Goal: Information Seeking & Learning: Learn about a topic

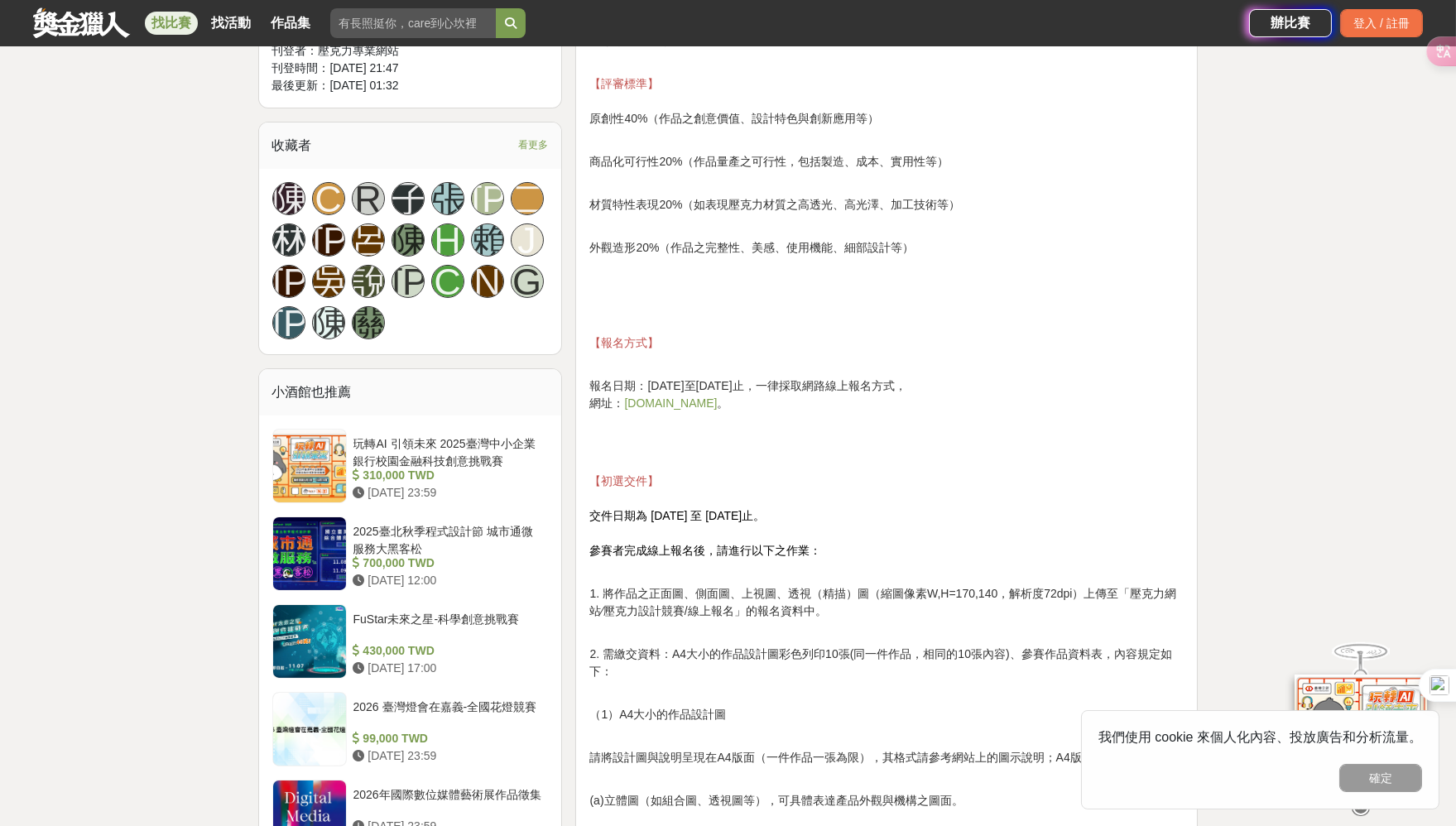
scroll to position [1076, 0]
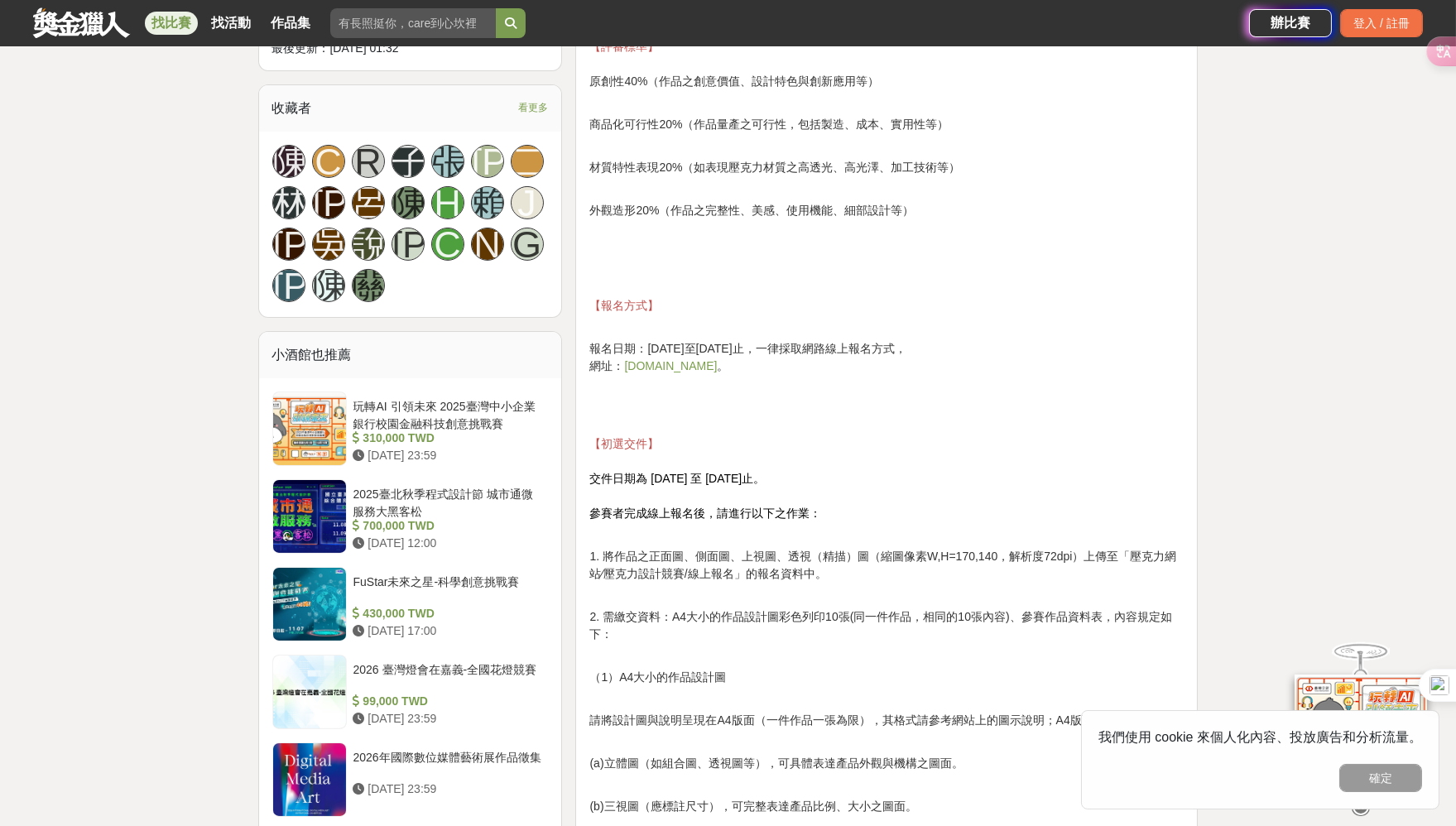
click at [671, 366] on link "www.acrylicap.com" at bounding box center [670, 366] width 93 height 13
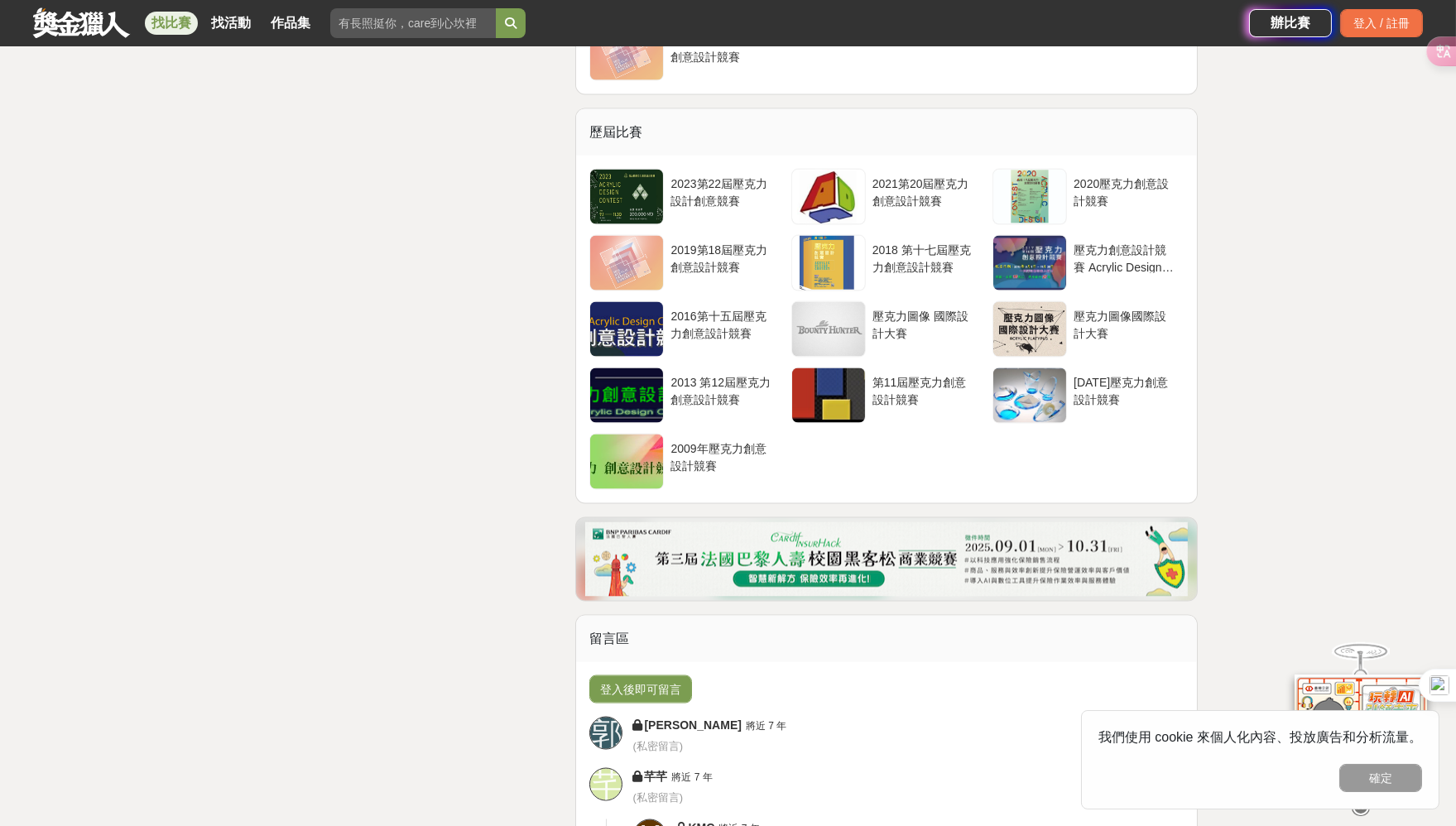
scroll to position [6950, 0]
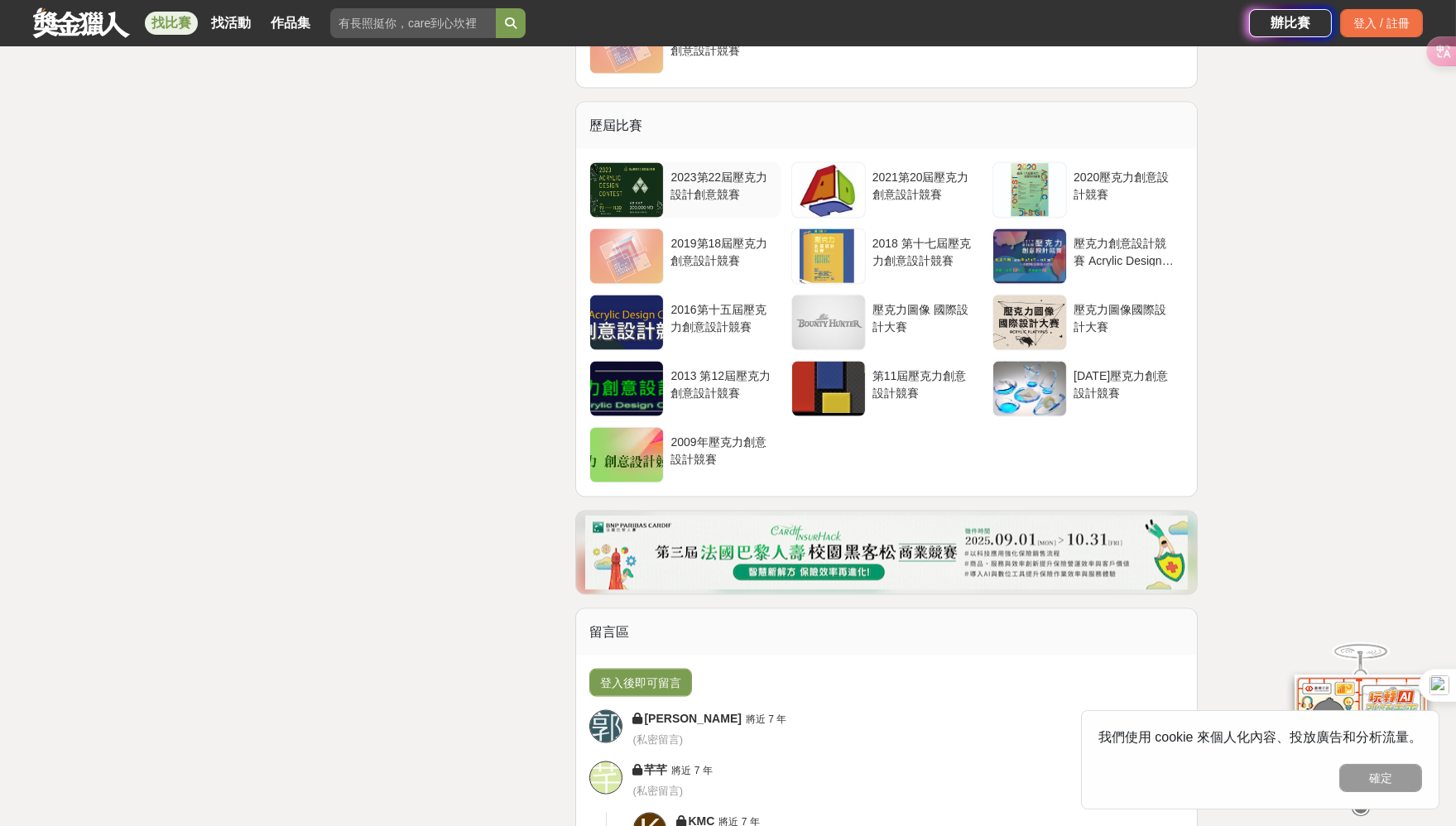
click at [634, 199] on div at bounding box center [626, 190] width 73 height 55
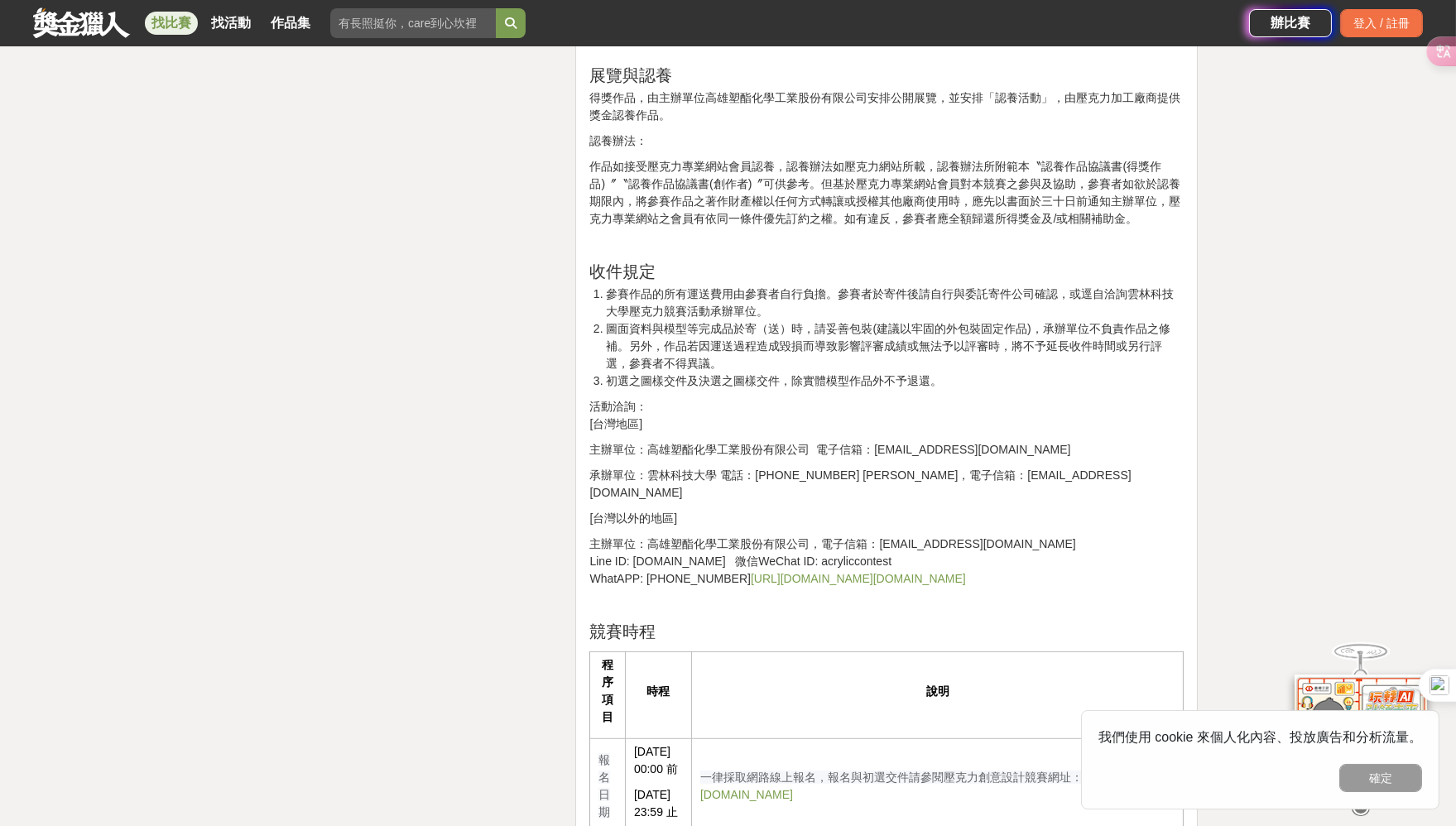
scroll to position [2565, 0]
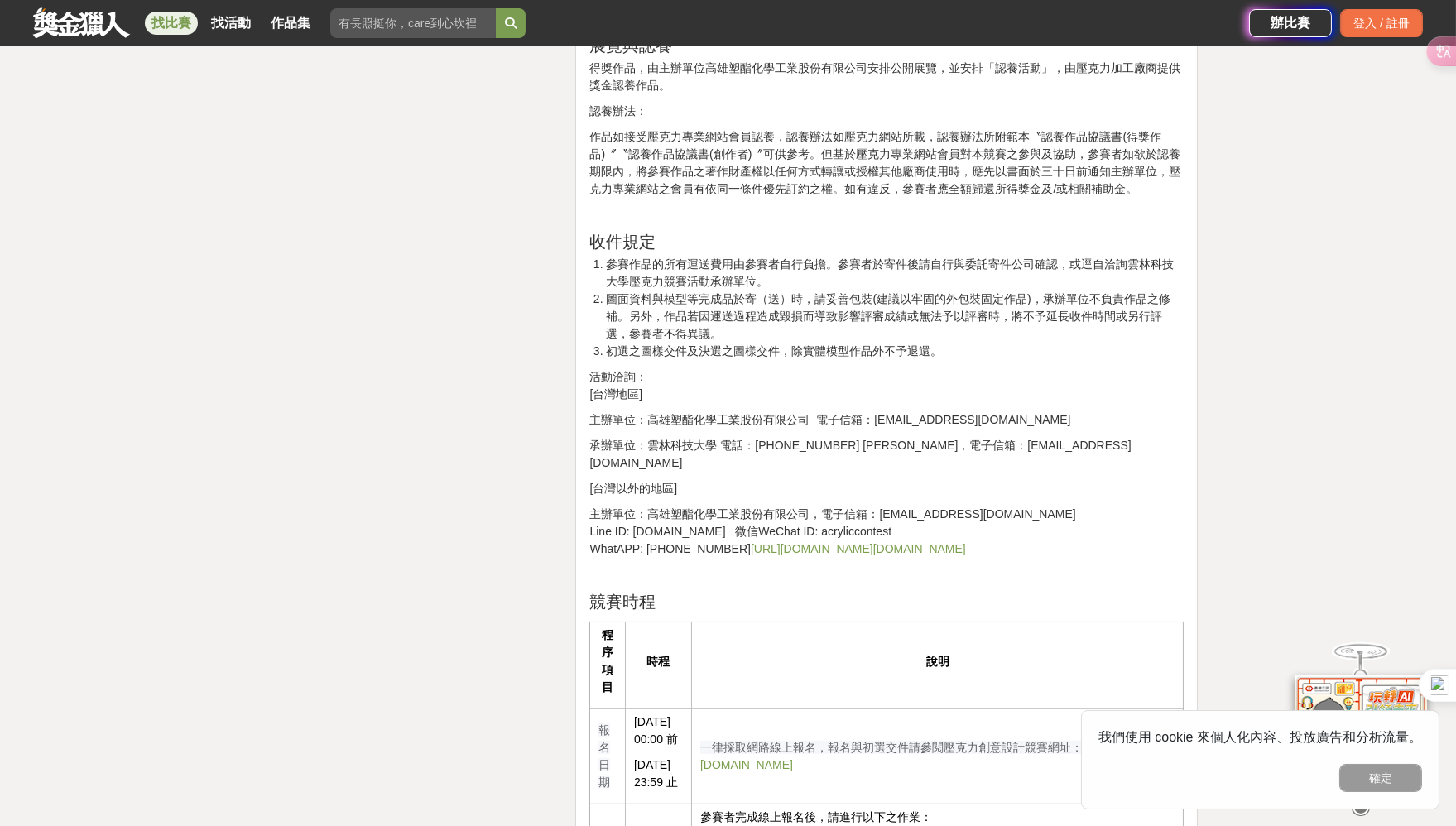
click at [843, 542] on link "https://www.facebook.com/acrylic.contest" at bounding box center [858, 549] width 215 height 13
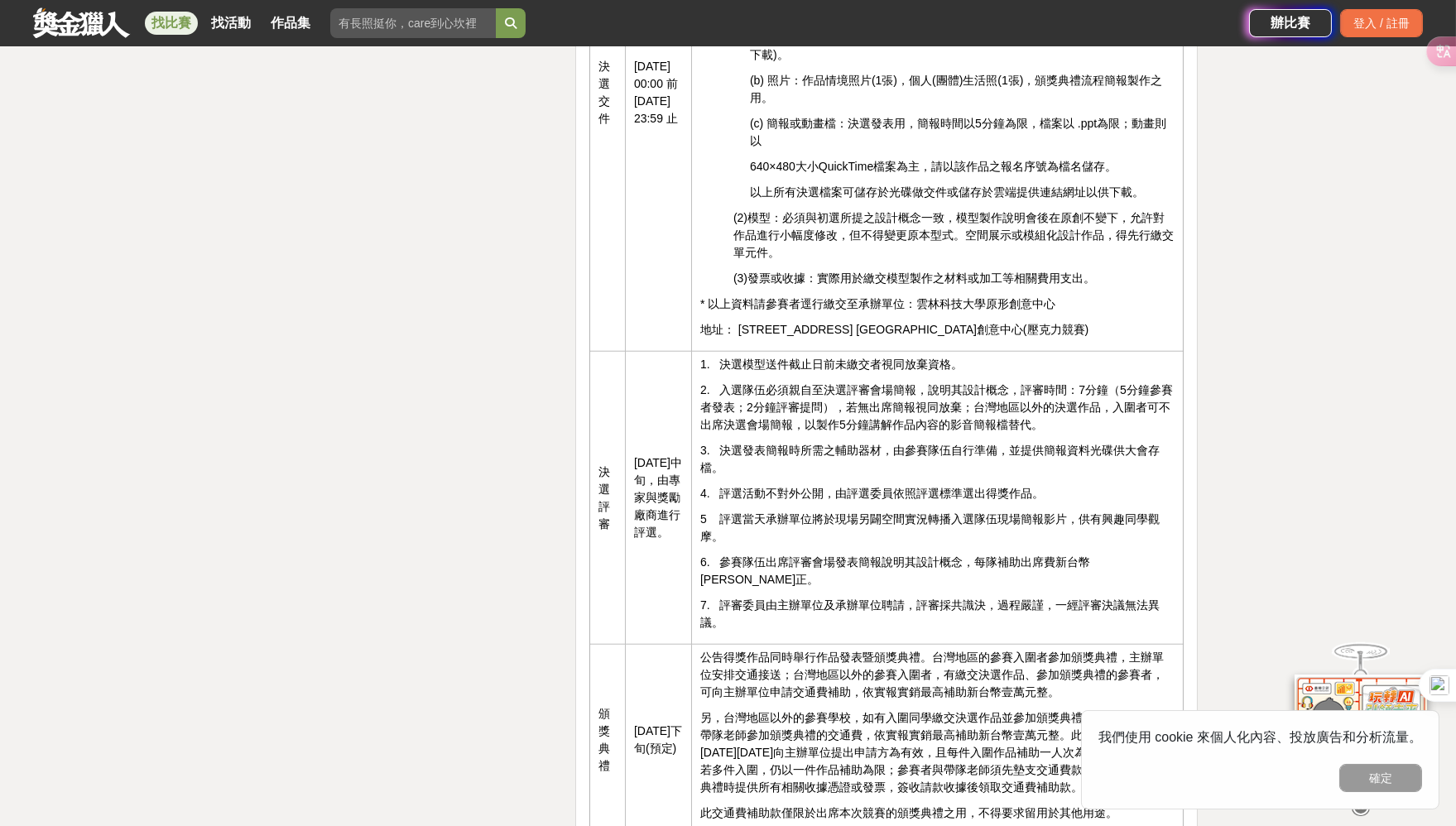
scroll to position [4610, 0]
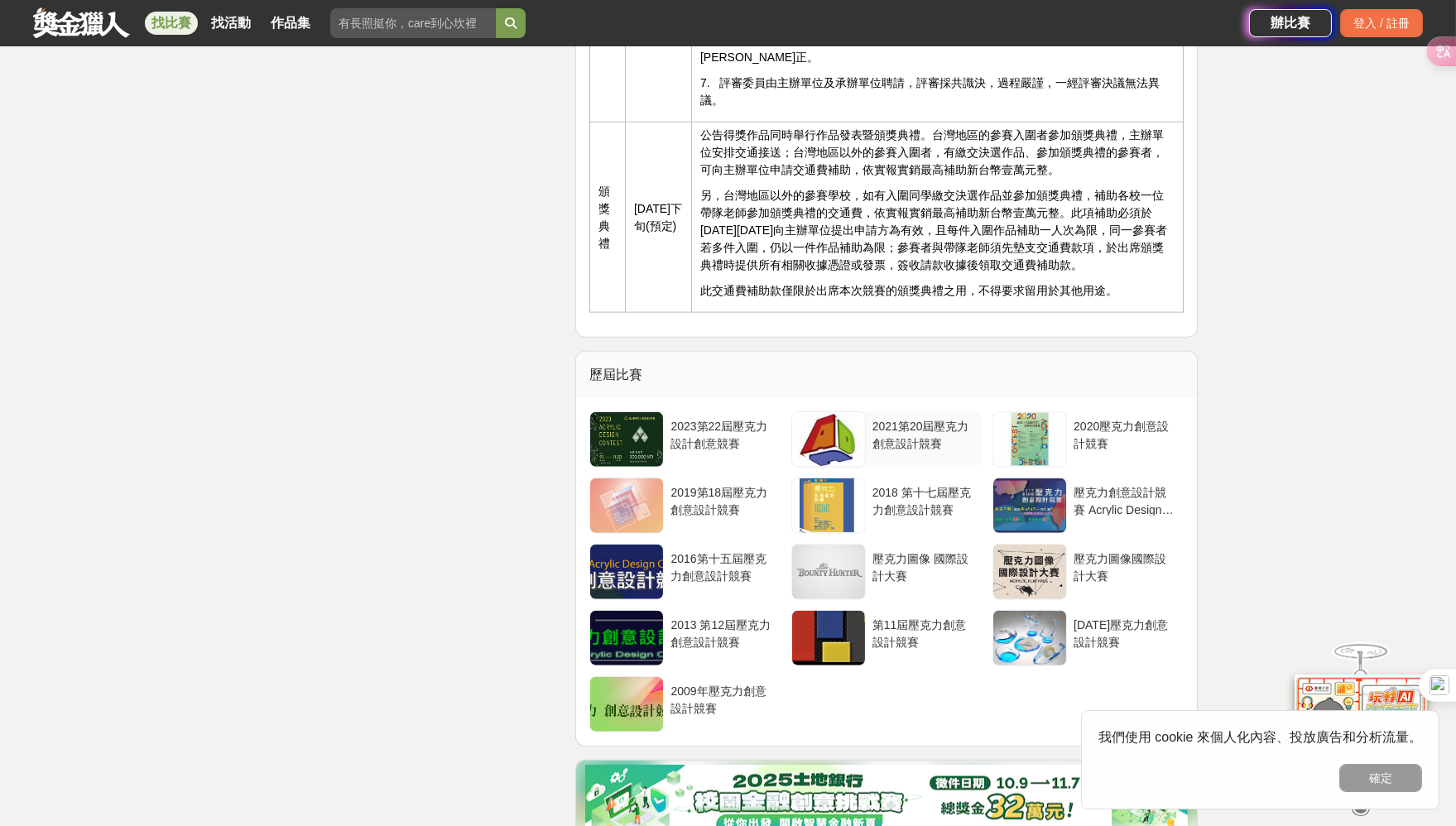
click at [827, 466] on div at bounding box center [828, 439] width 73 height 55
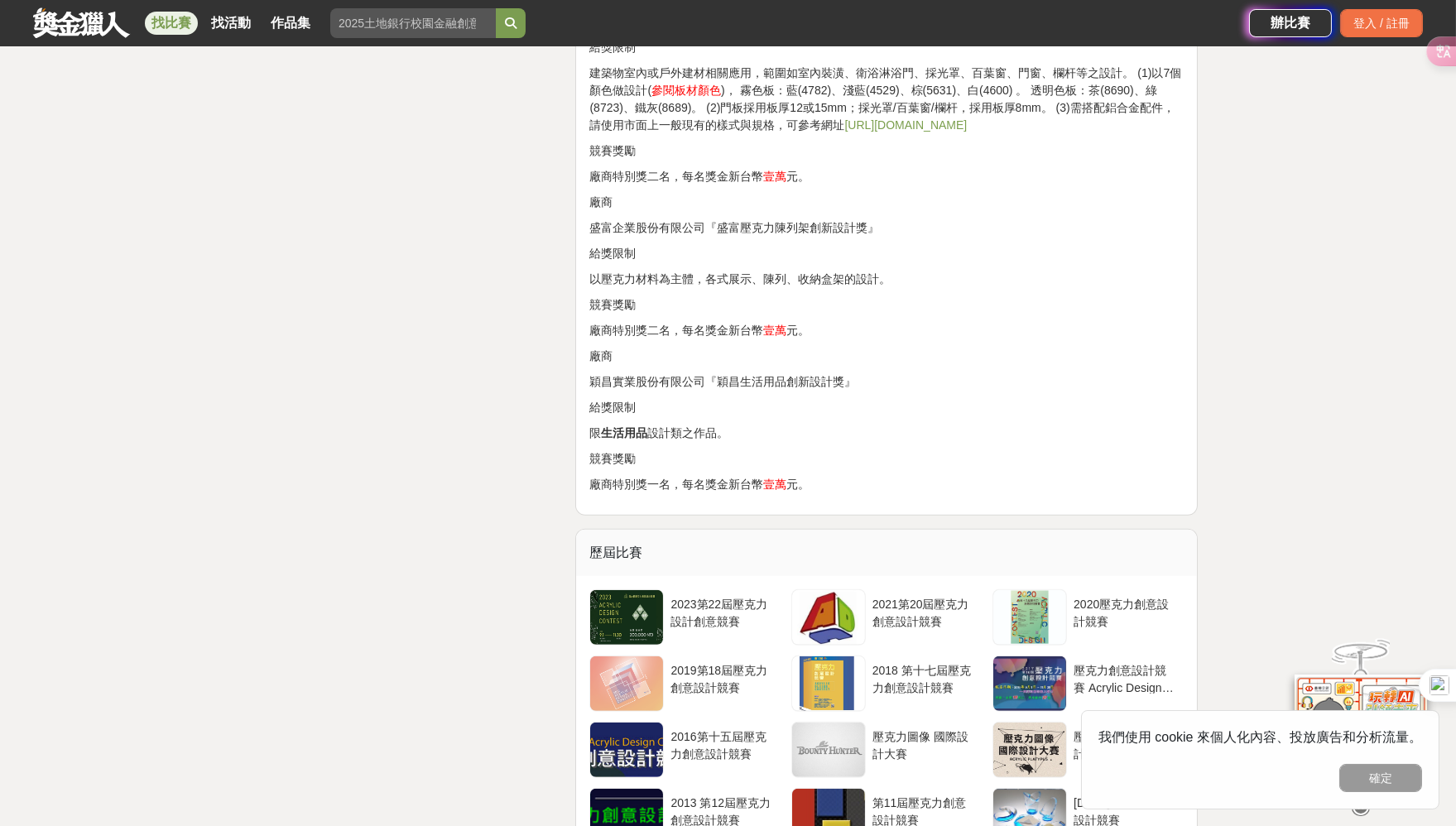
scroll to position [2813, 0]
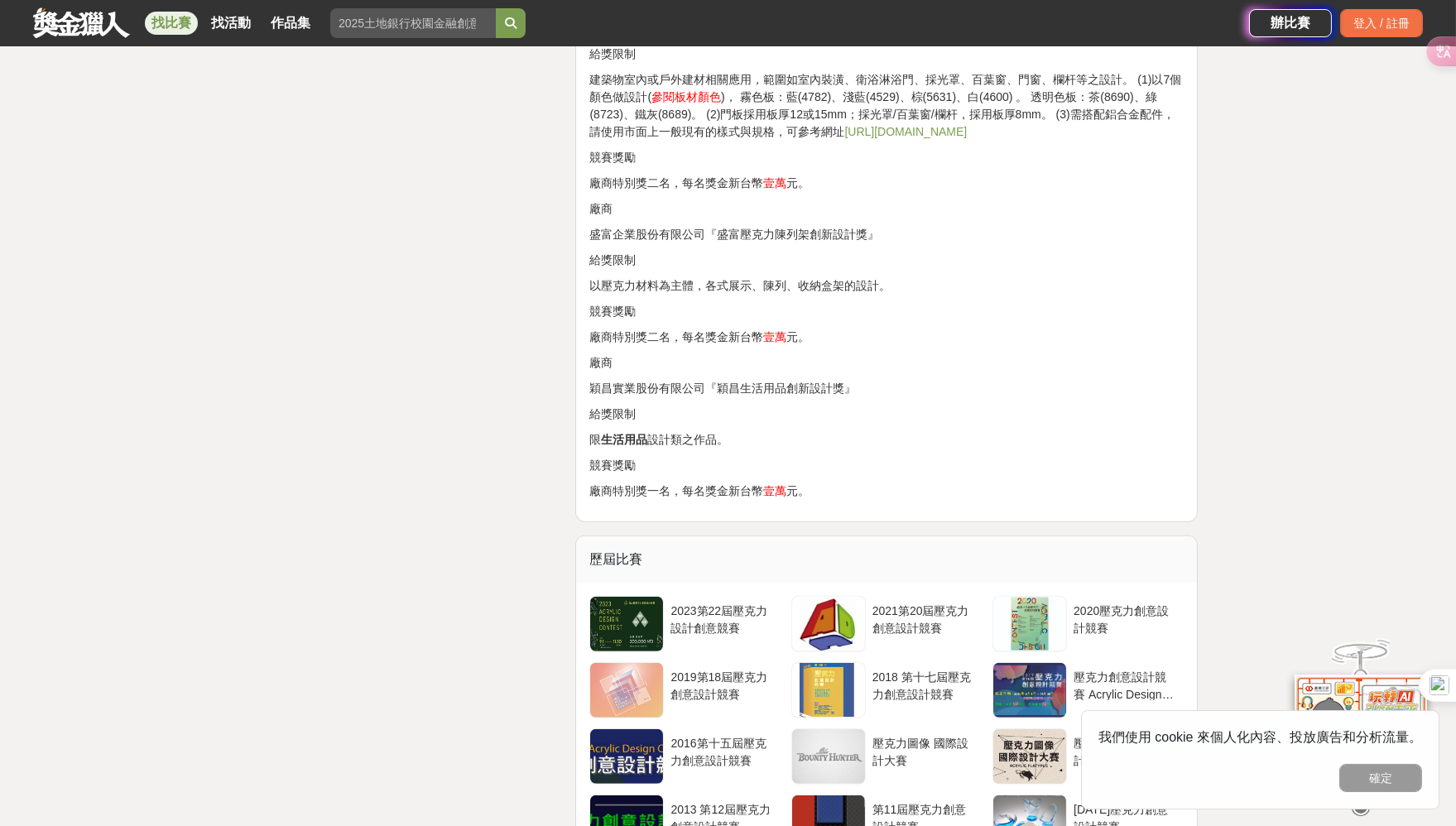
click at [967, 125] on link "http://www.tripod.com.tw/tw_specs.php" at bounding box center [905, 132] width 122 height 13
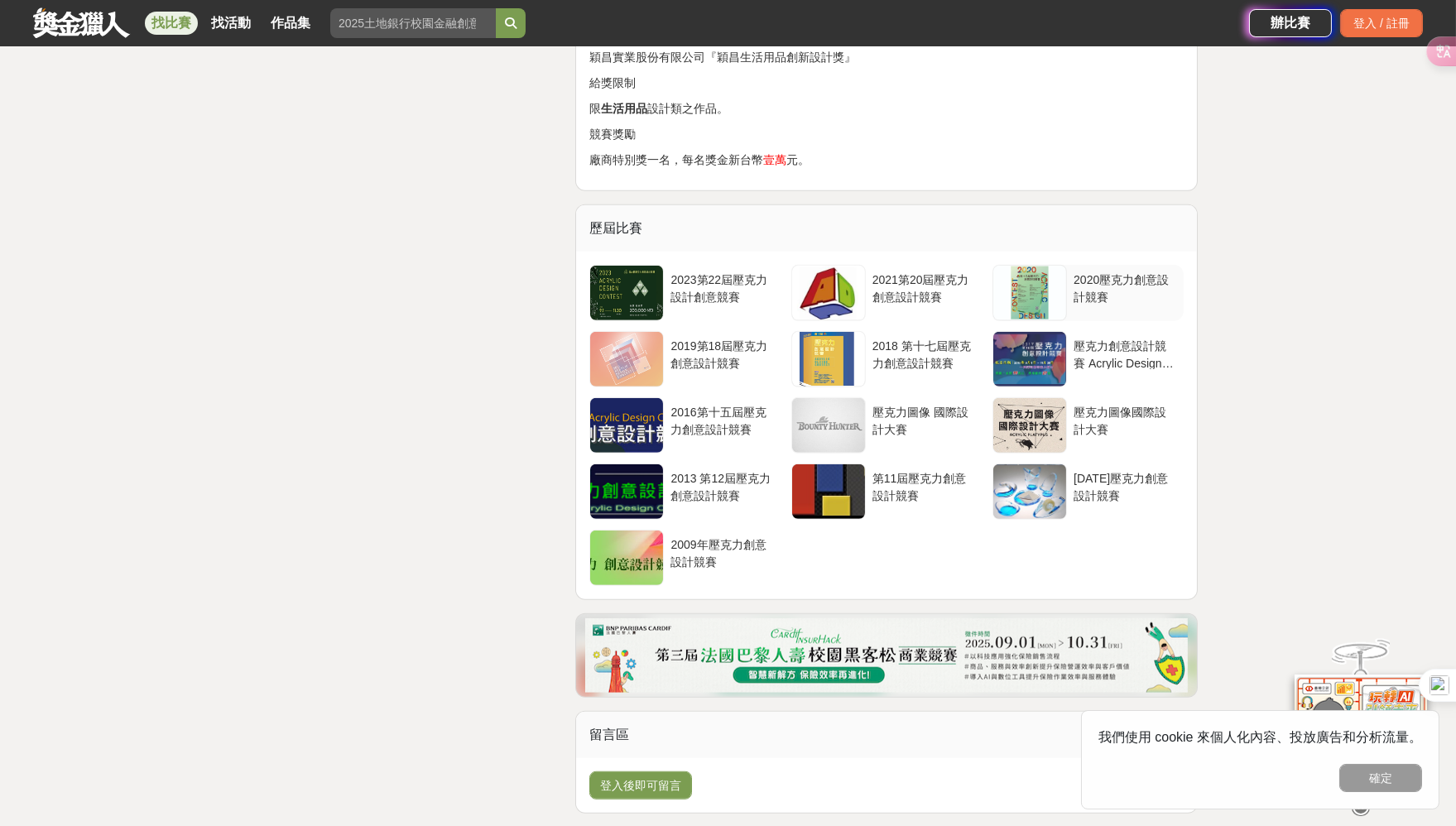
click at [1032, 267] on div at bounding box center [1029, 293] width 73 height 55
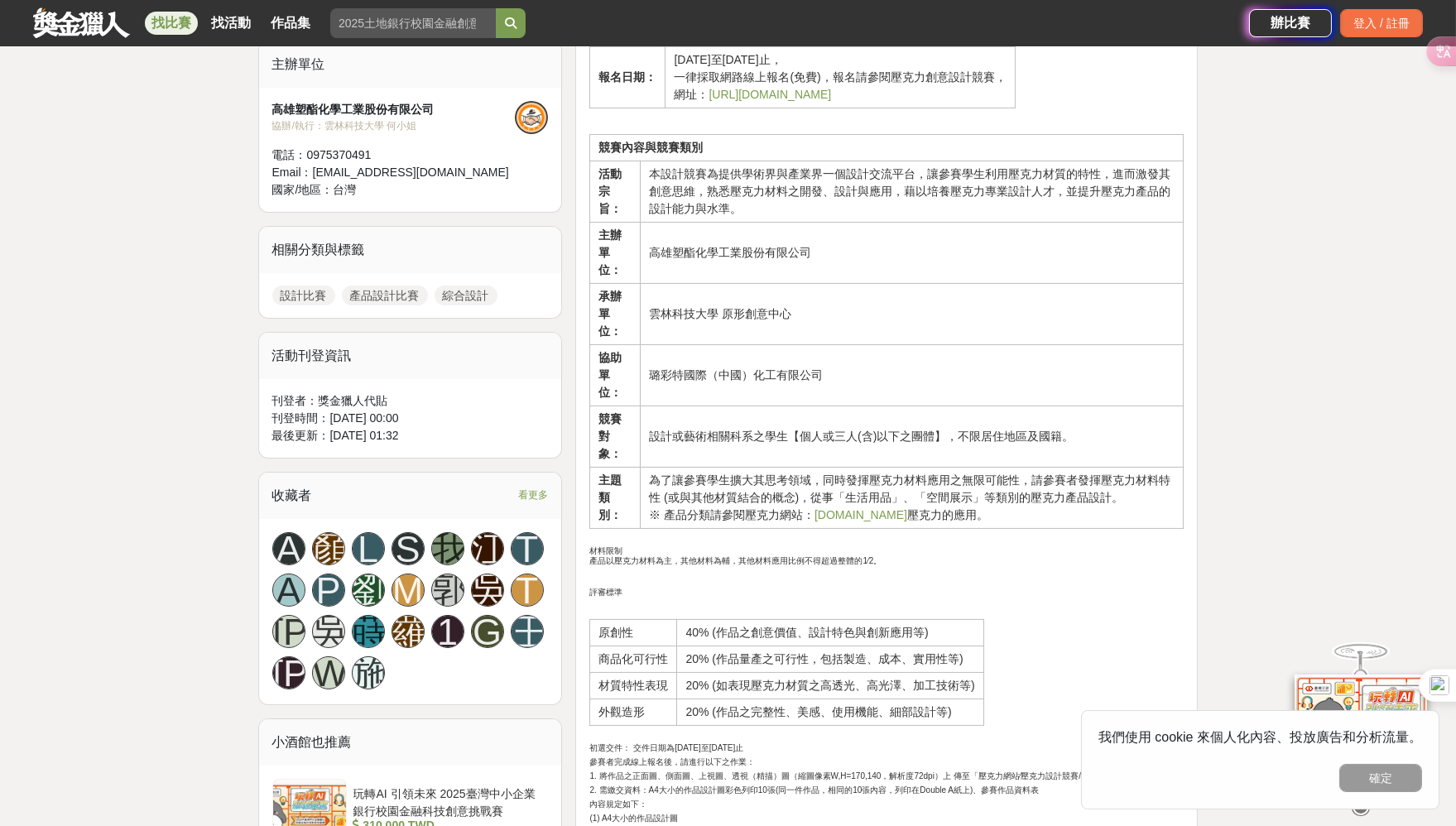
scroll to position [579, 0]
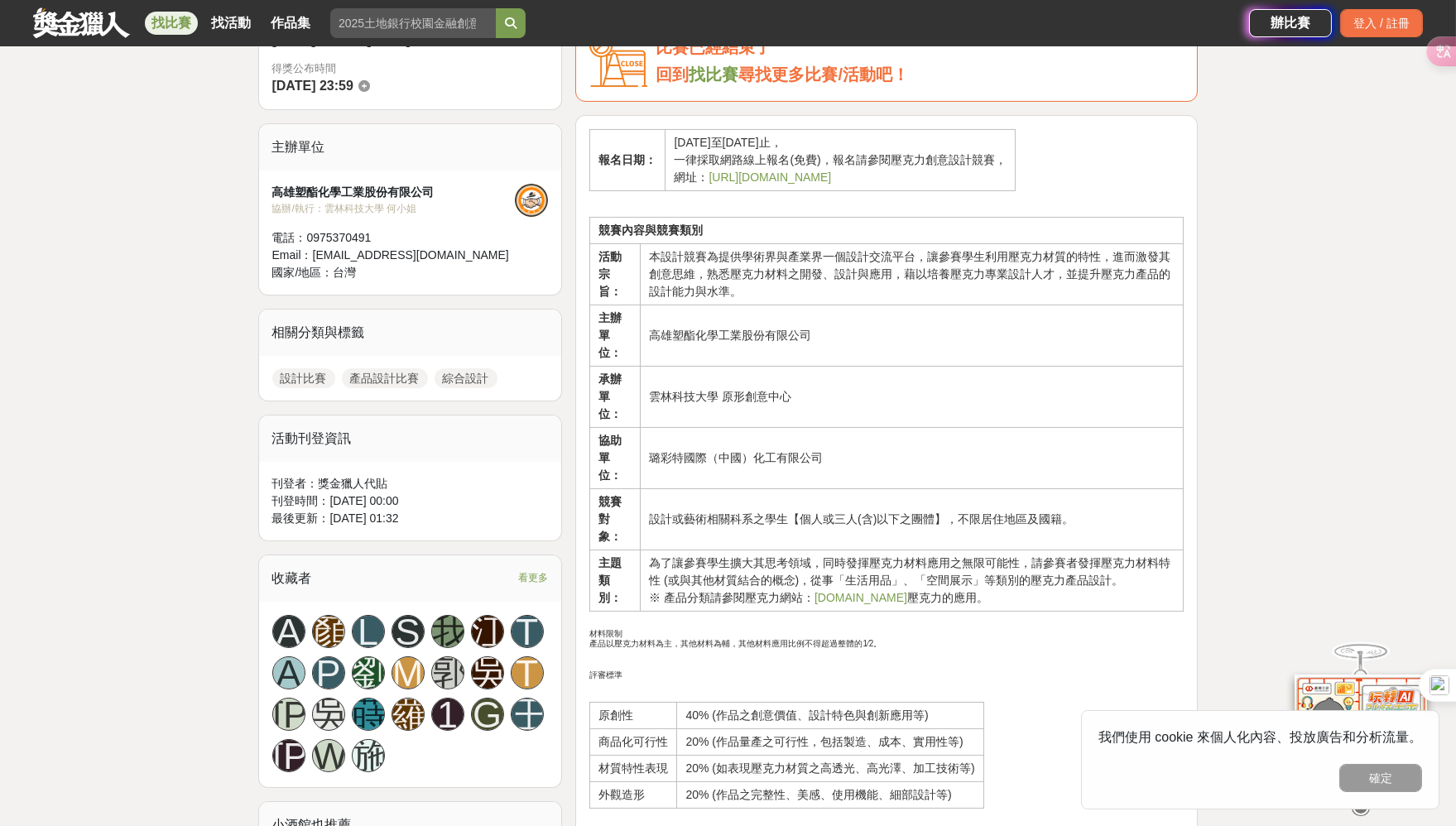
click at [794, 177] on link "http://contest.acrylicap.com" at bounding box center [770, 177] width 122 height 13
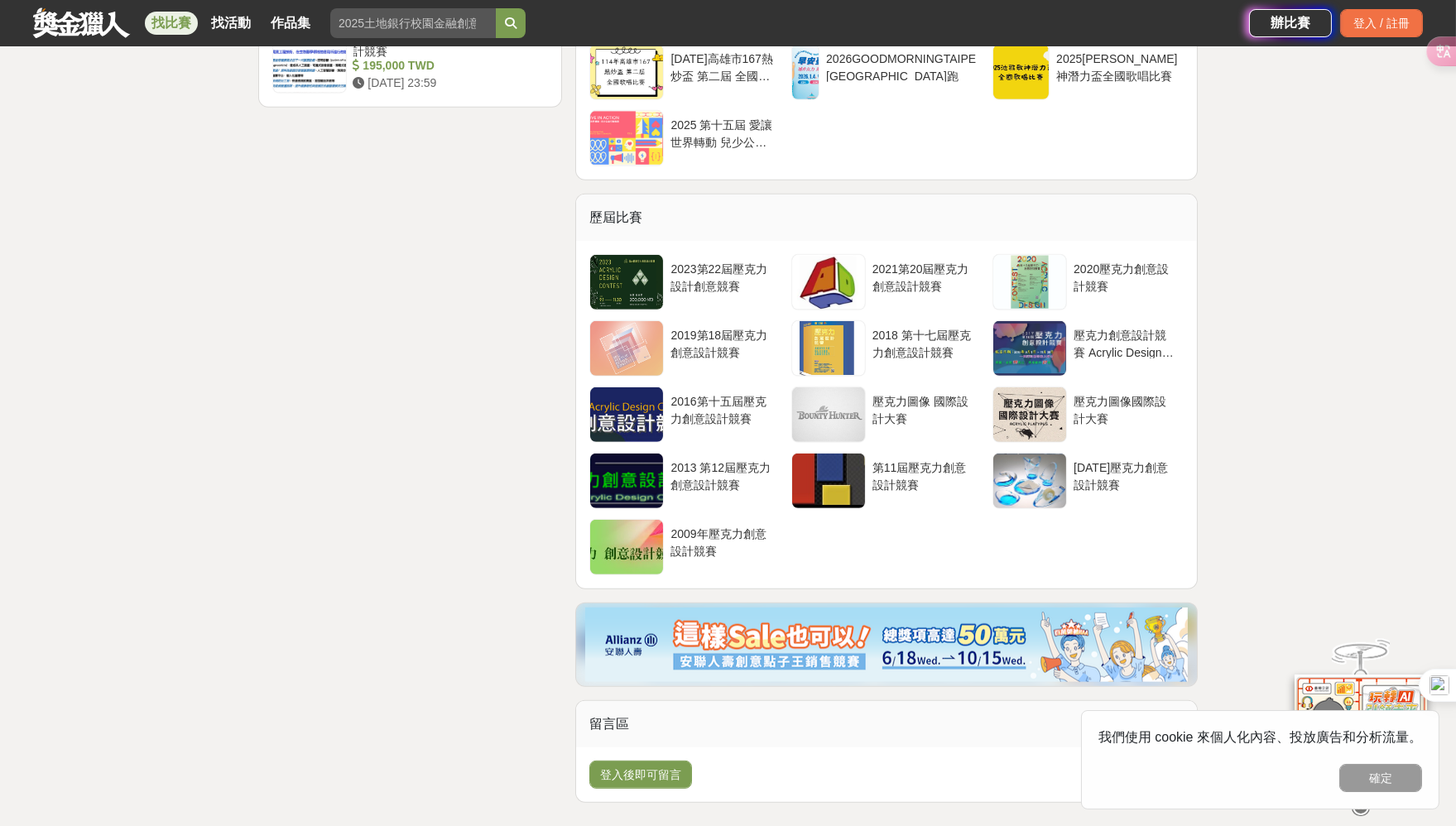
scroll to position [2399, 0]
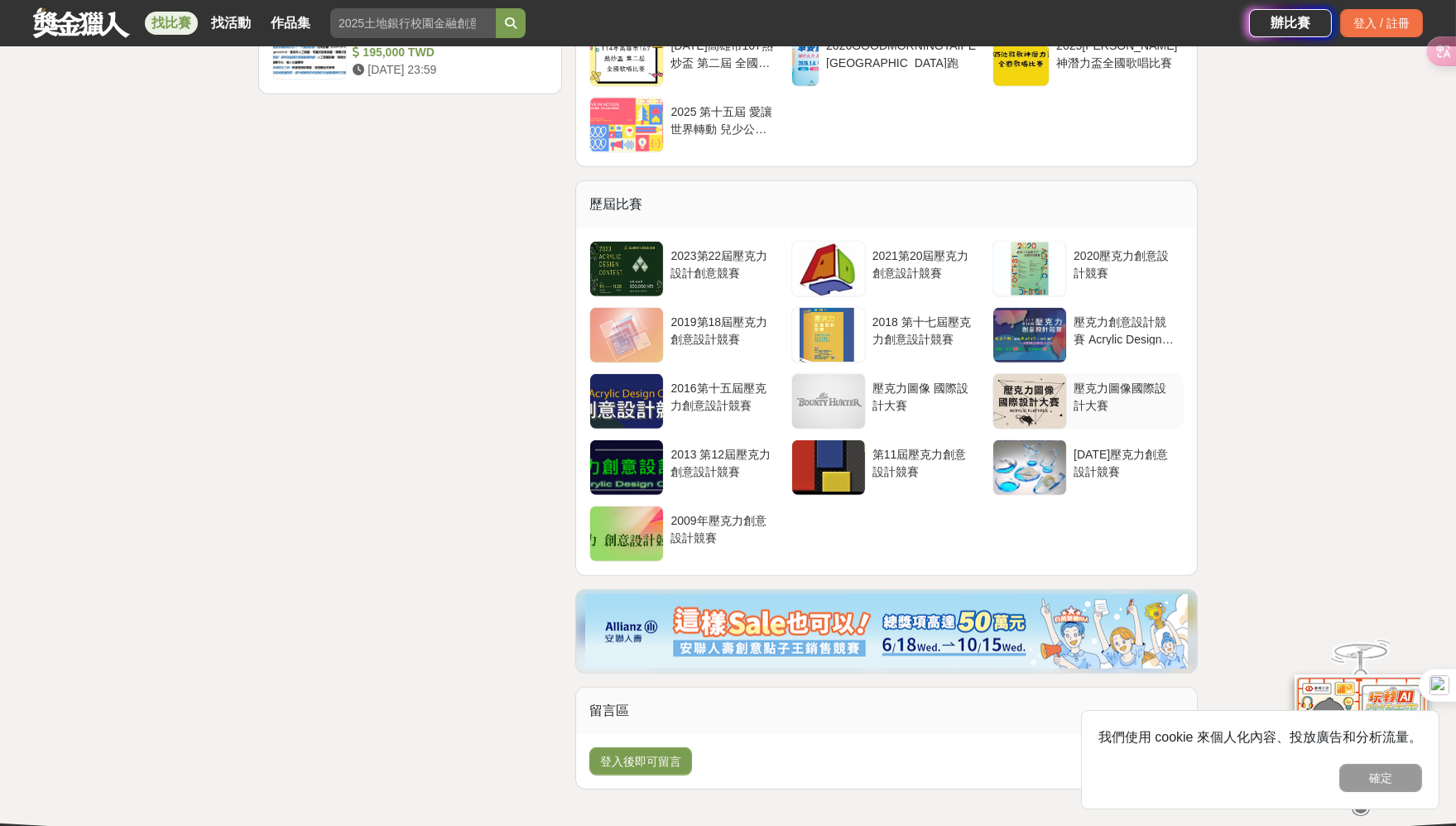
click at [1025, 400] on div at bounding box center [1029, 401] width 73 height 55
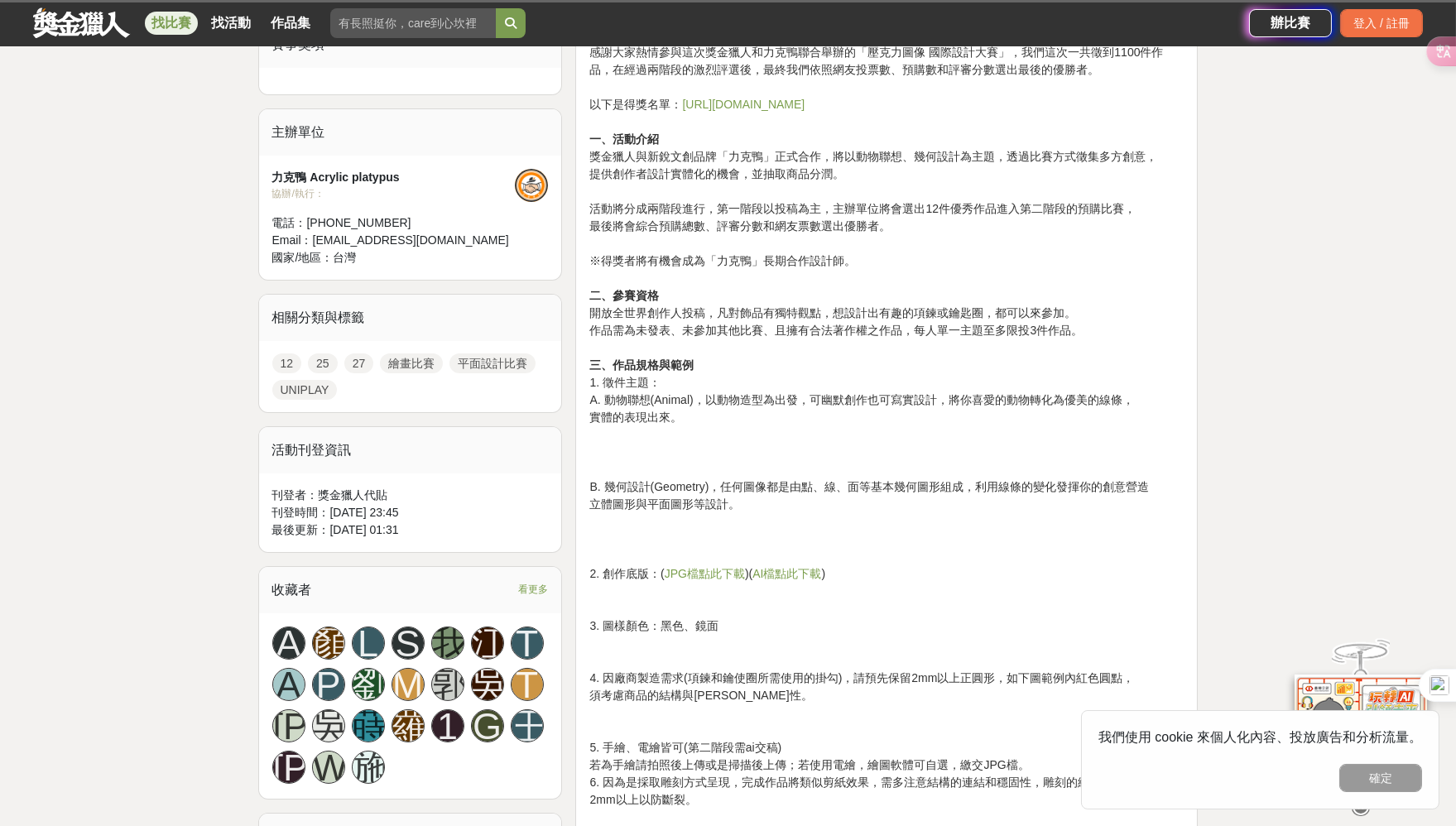
scroll to position [662, 0]
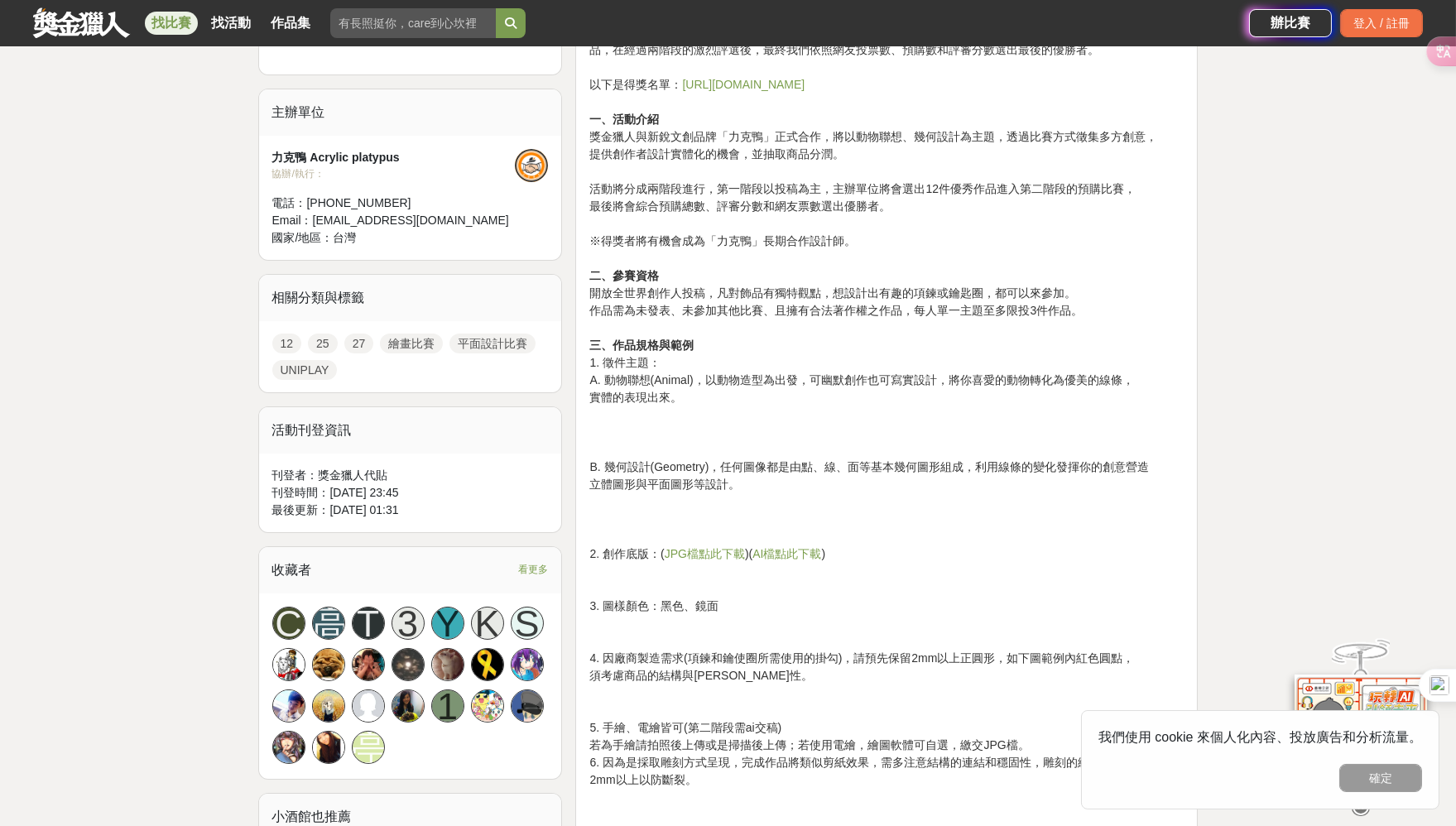
click at [805, 81] on link "https://contest.bhuntr.com/tw/Acrylic/winner" at bounding box center [743, 84] width 122 height 13
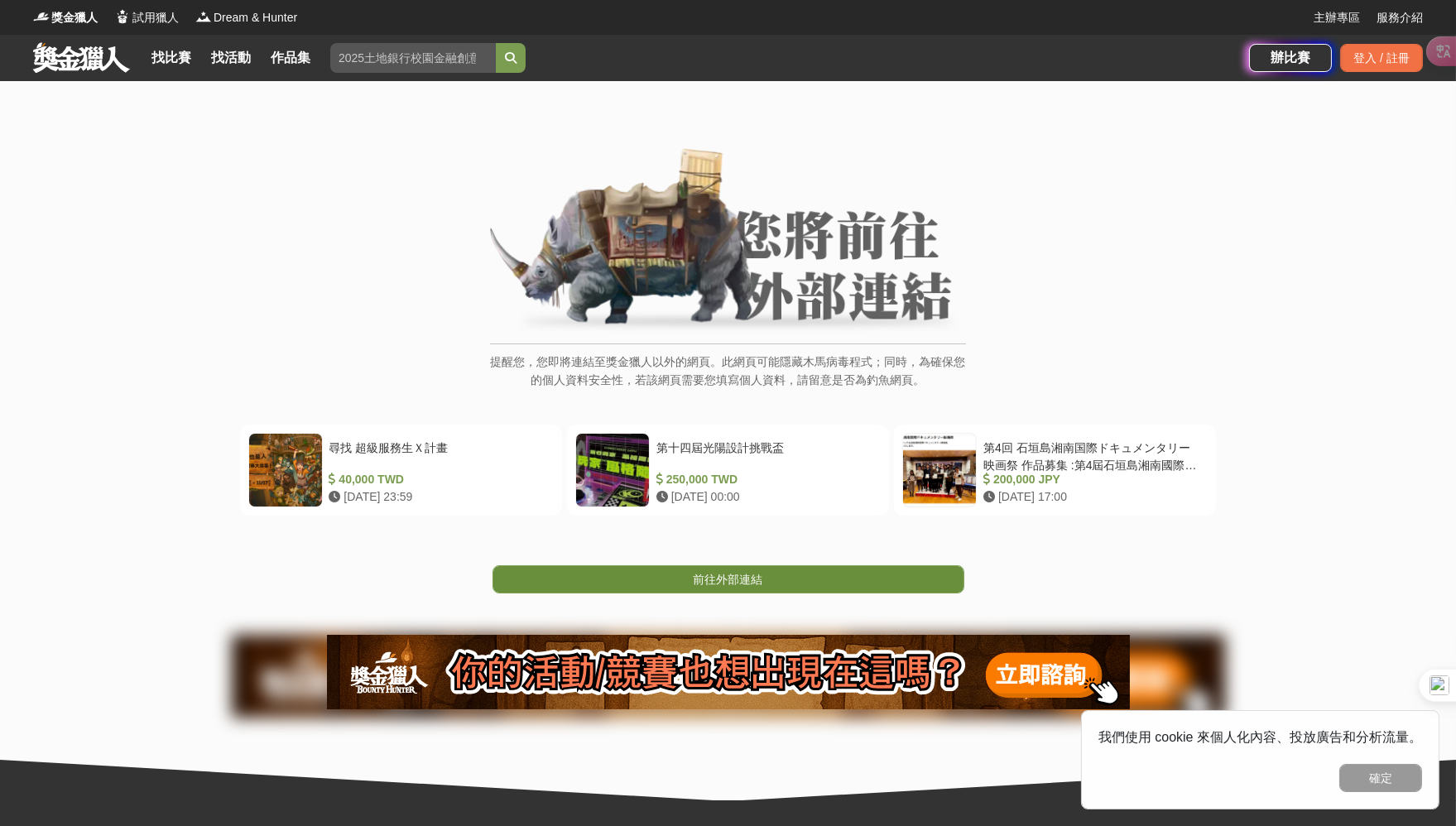
click at [733, 582] on span "前往外部連結" at bounding box center [728, 579] width 69 height 13
